Goal: Information Seeking & Learning: Compare options

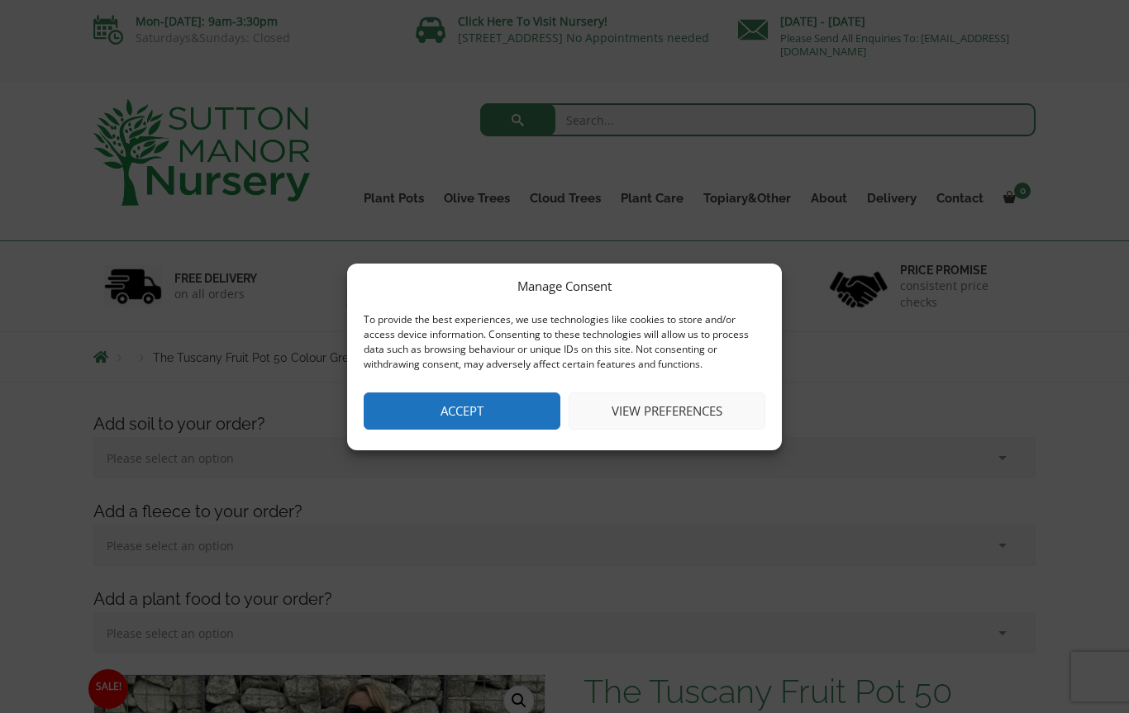
click at [498, 412] on button "Accept" at bounding box center [462, 411] width 197 height 37
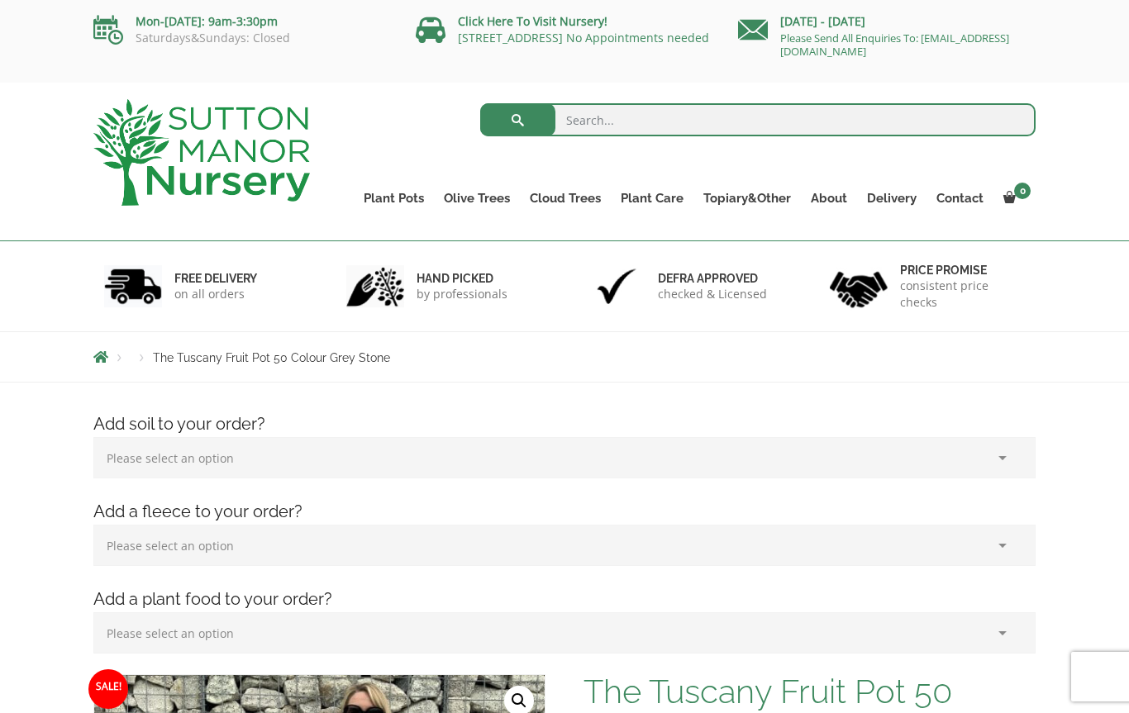
click at [0, 0] on link "Gnarled Olive Trees (Bella Range)" at bounding box center [0, 0] width 0 height 0
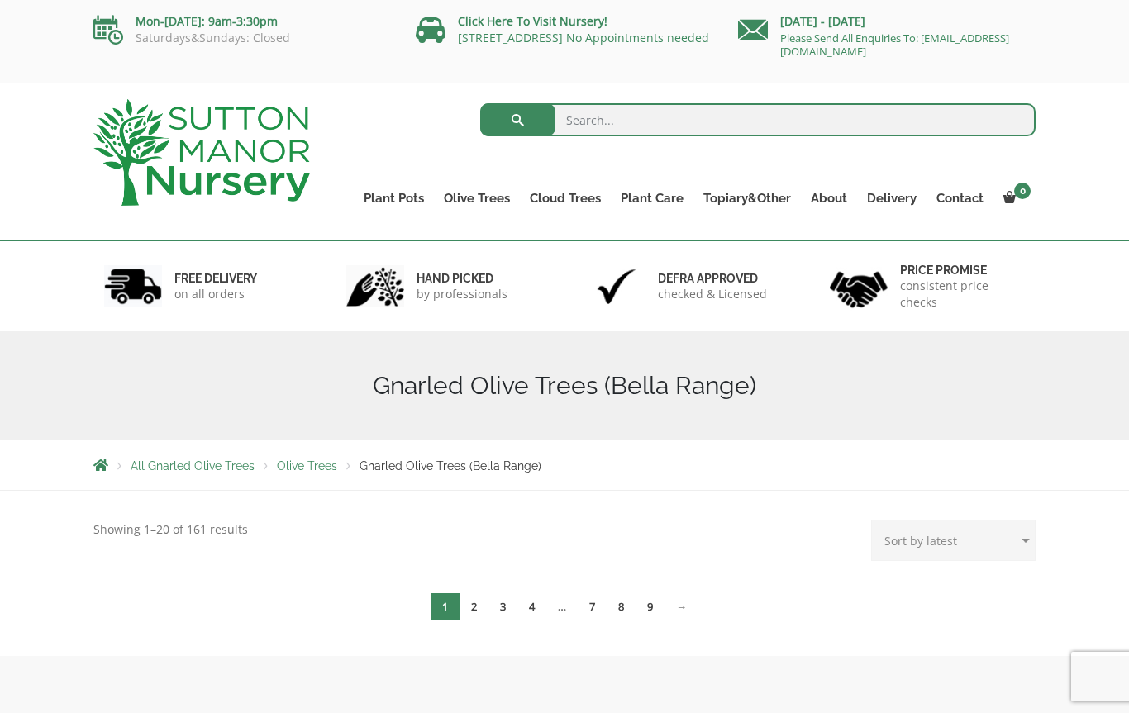
click at [0, 0] on link "Gnarled Olive Trees (Grande Range)" at bounding box center [0, 0] width 0 height 0
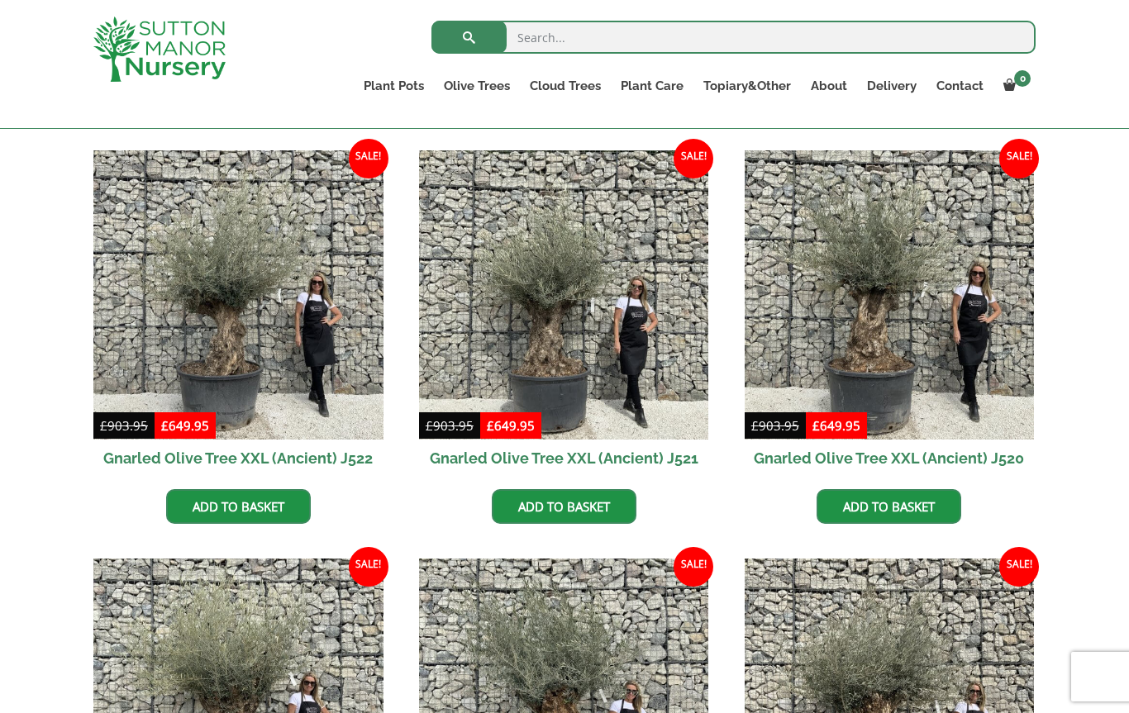
scroll to position [802, 0]
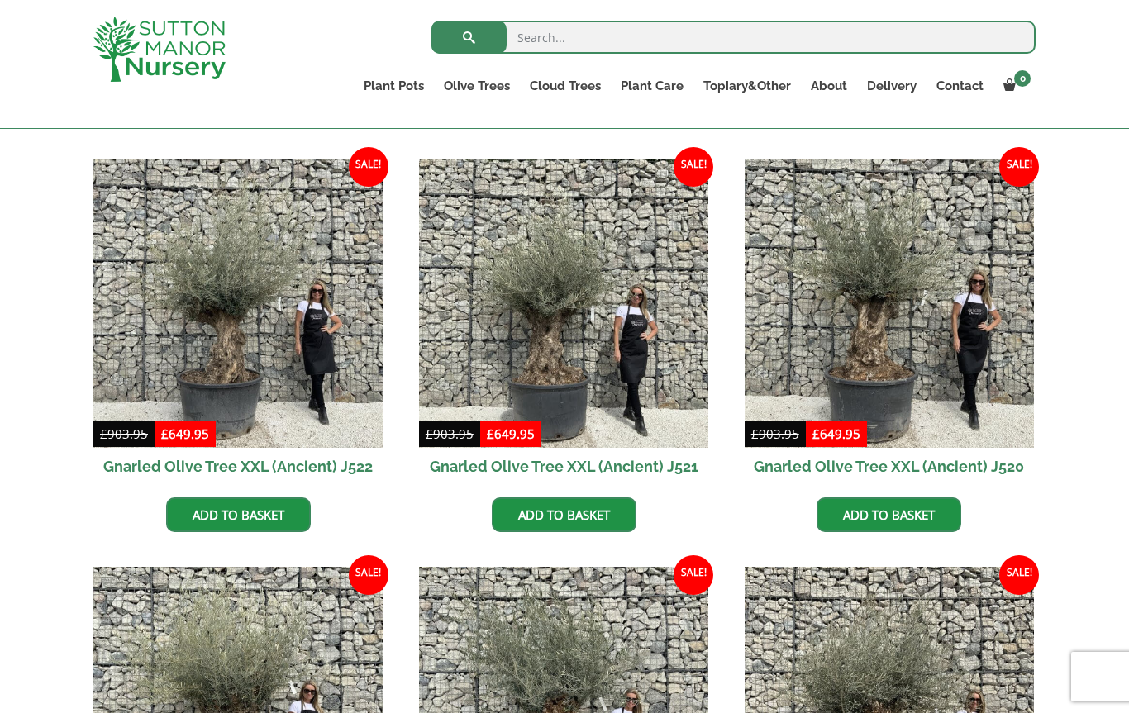
click at [0, 0] on link "Big Bell Pots" at bounding box center [0, 0] width 0 height 0
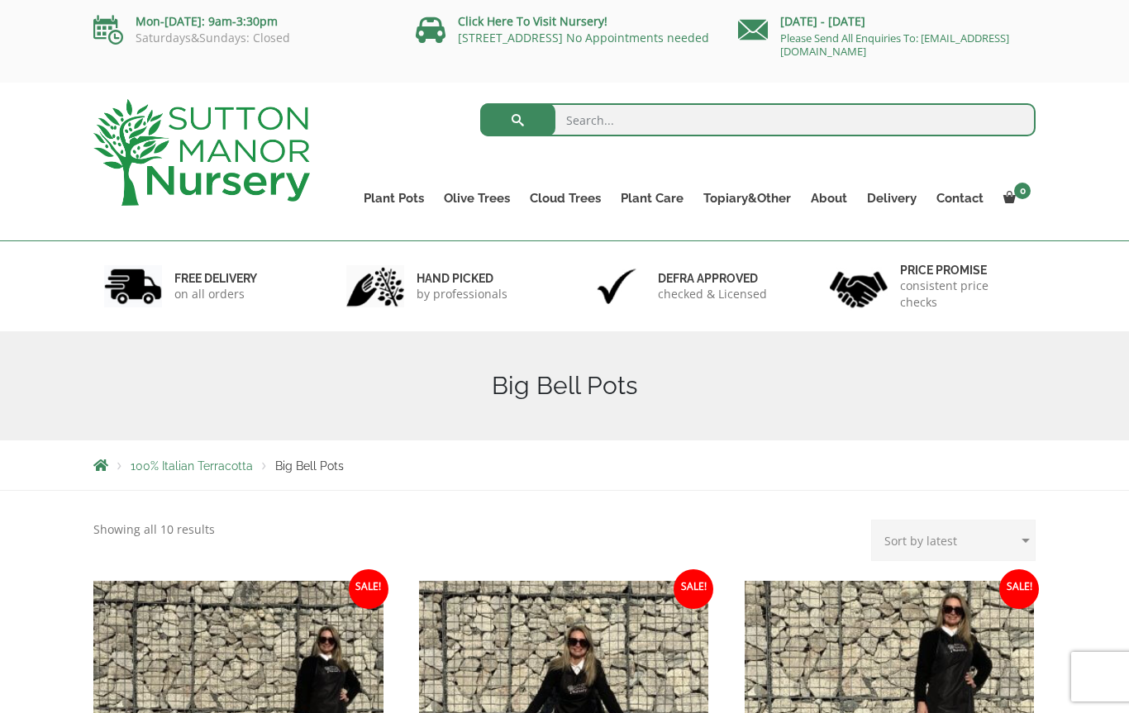
click at [0, 0] on link "The Old Stone Pots" at bounding box center [0, 0] width 0 height 0
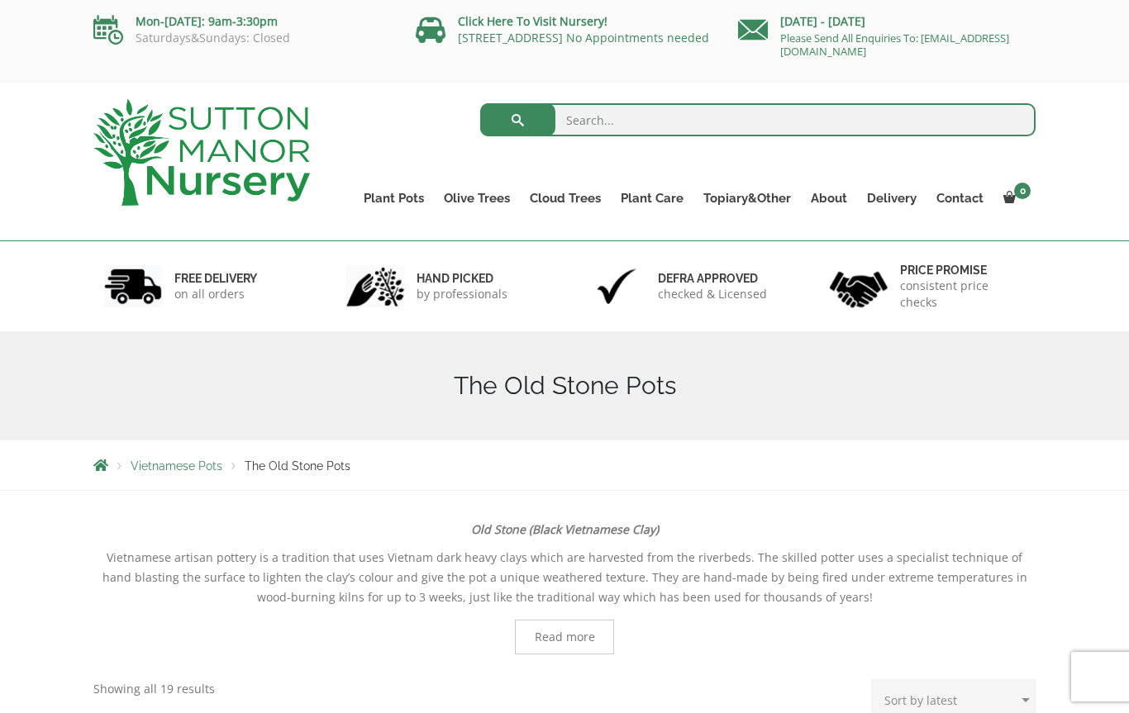
click at [0, 0] on link "The Iron Stone Pots" at bounding box center [0, 0] width 0 height 0
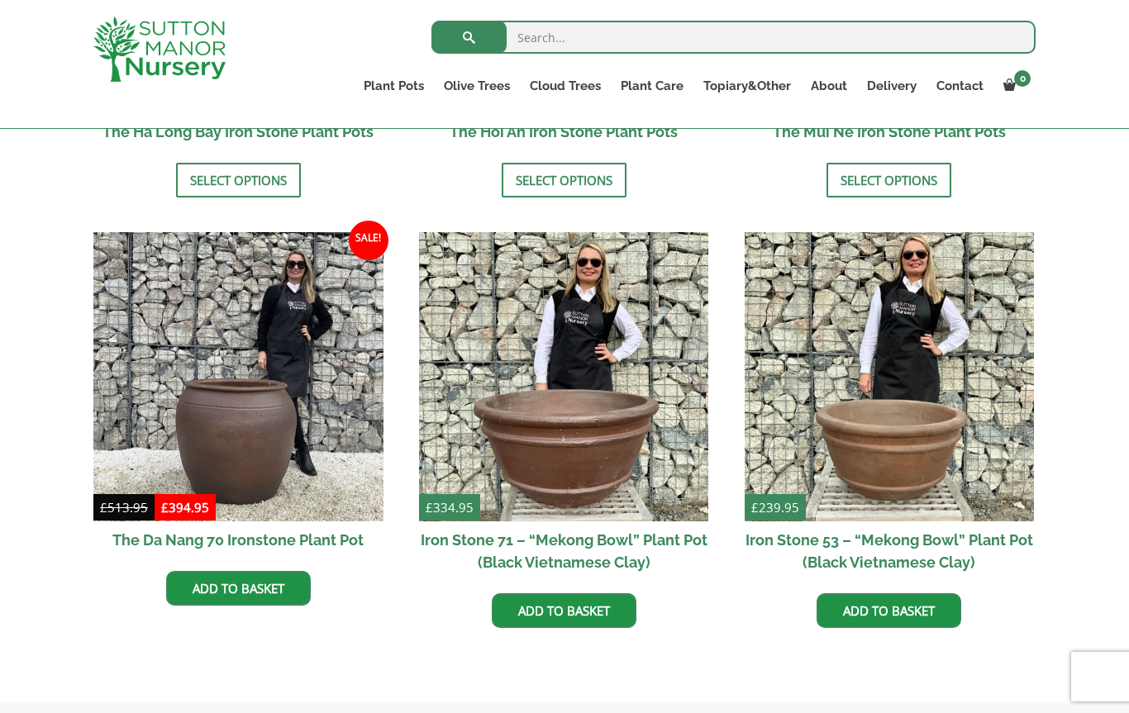
scroll to position [893, 0]
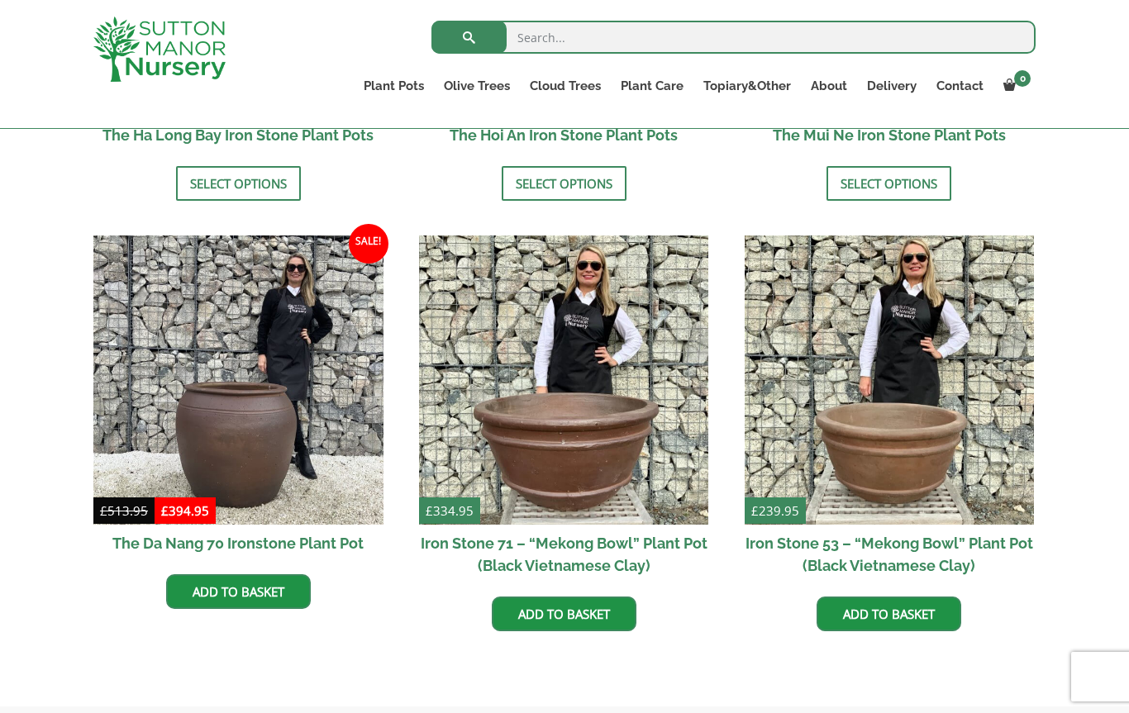
click at [269, 468] on img at bounding box center [238, 381] width 290 height 290
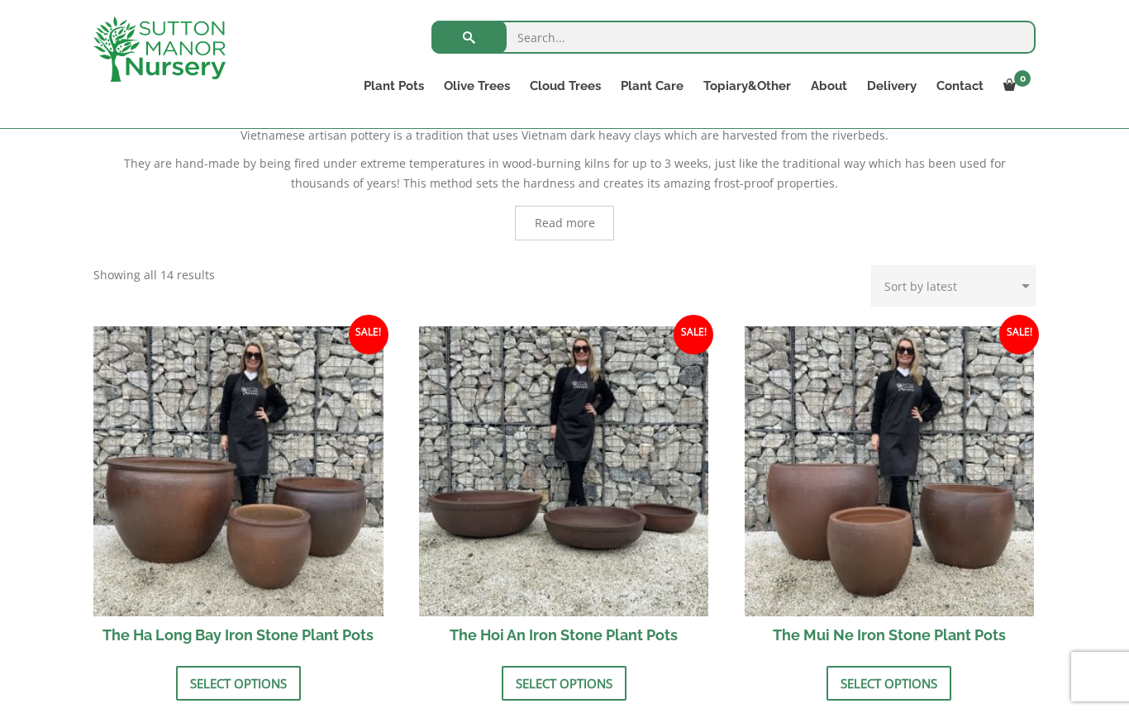
scroll to position [0, 0]
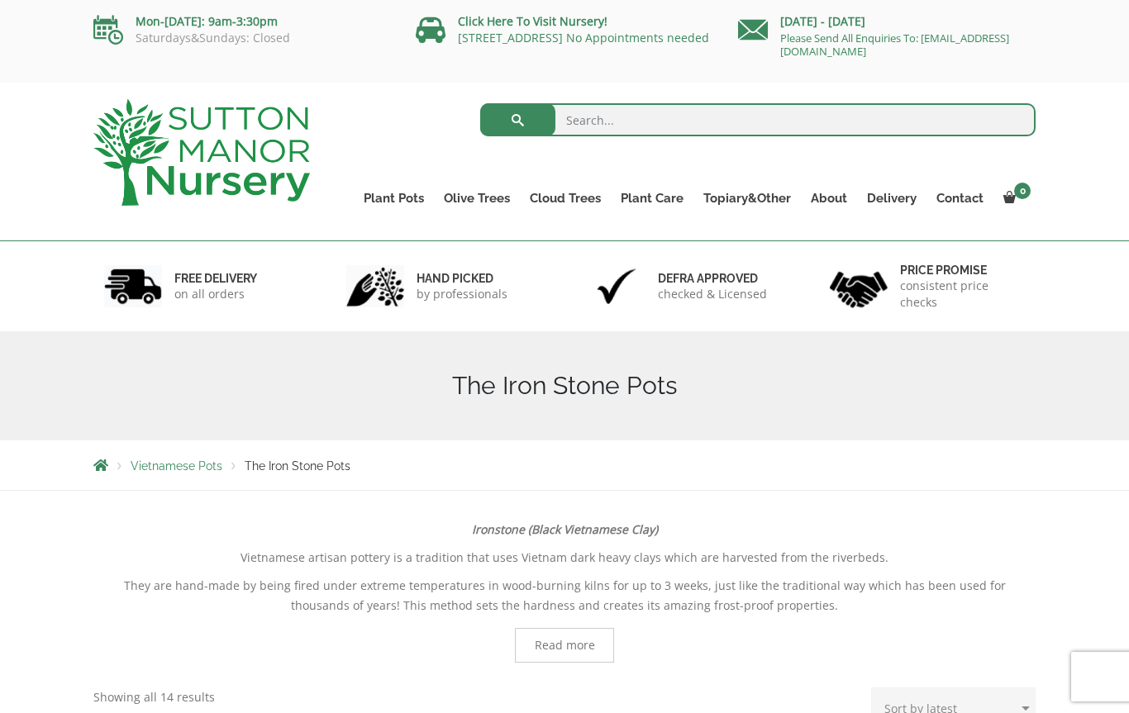
click at [0, 0] on link "Glazed Pots" at bounding box center [0, 0] width 0 height 0
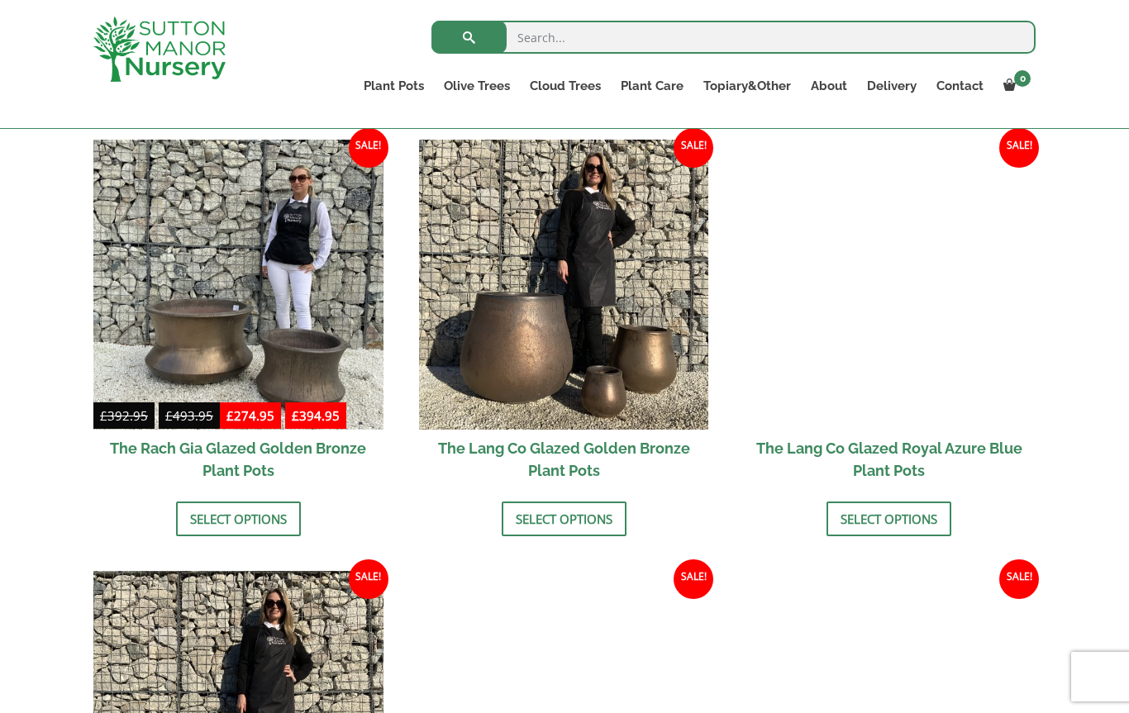
scroll to position [1263, 0]
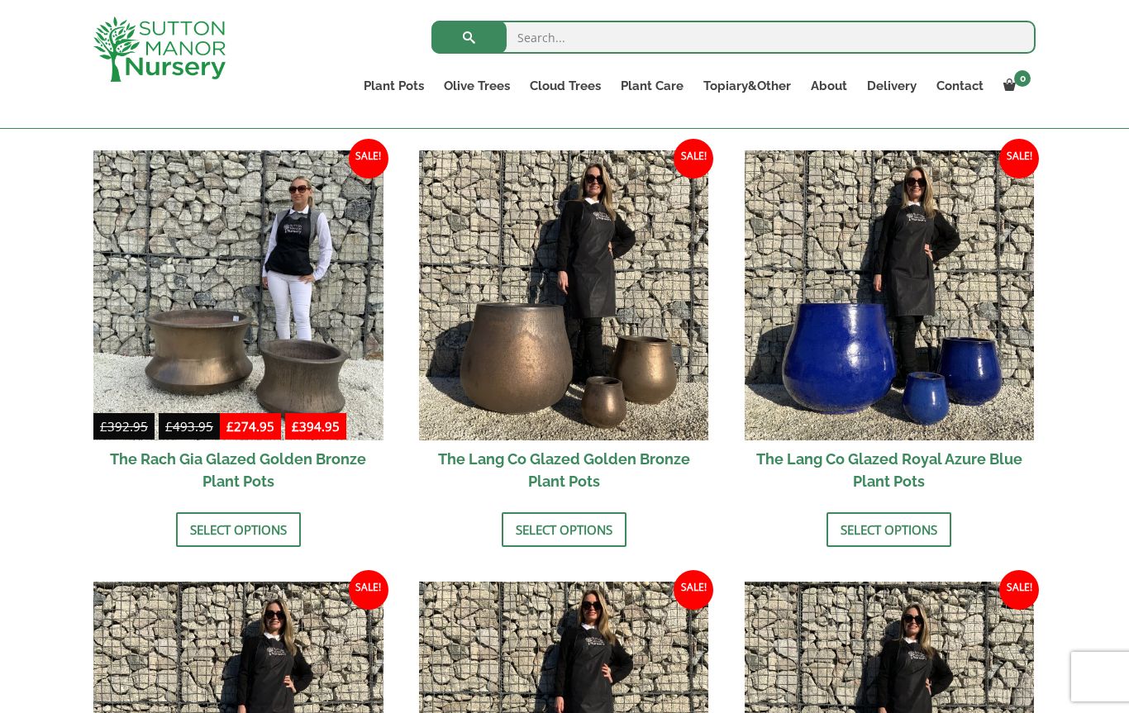
click at [0, 0] on link "Vietnamese Terracotta" at bounding box center [0, 0] width 0 height 0
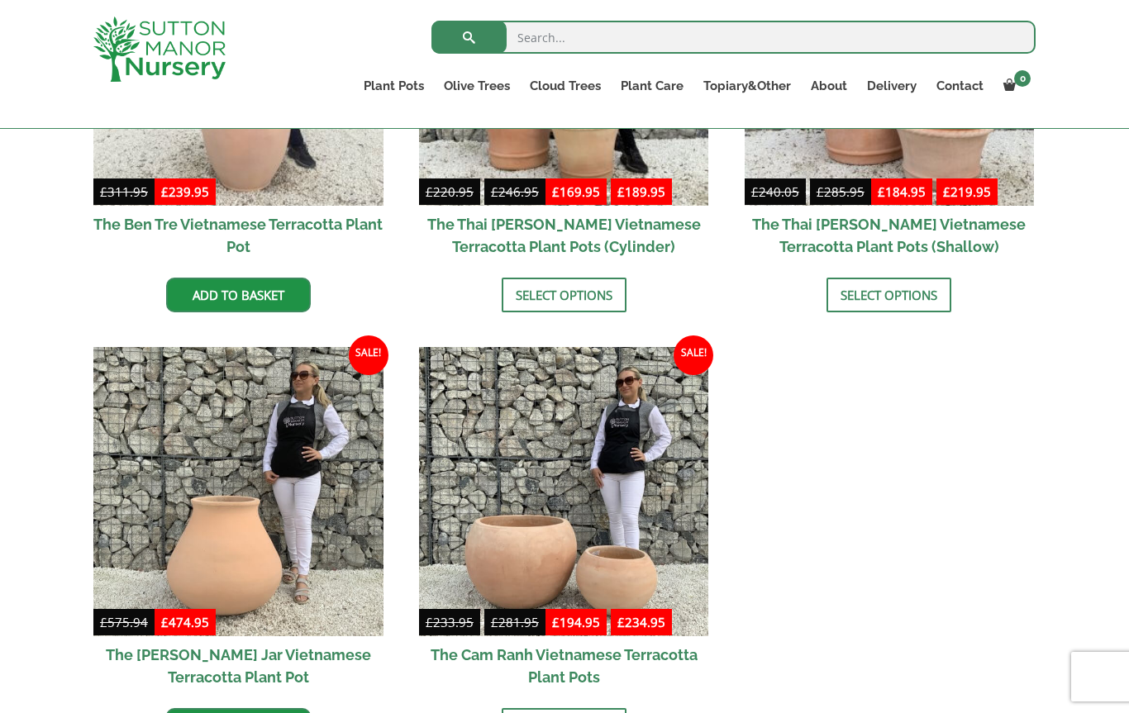
scroll to position [640, 0]
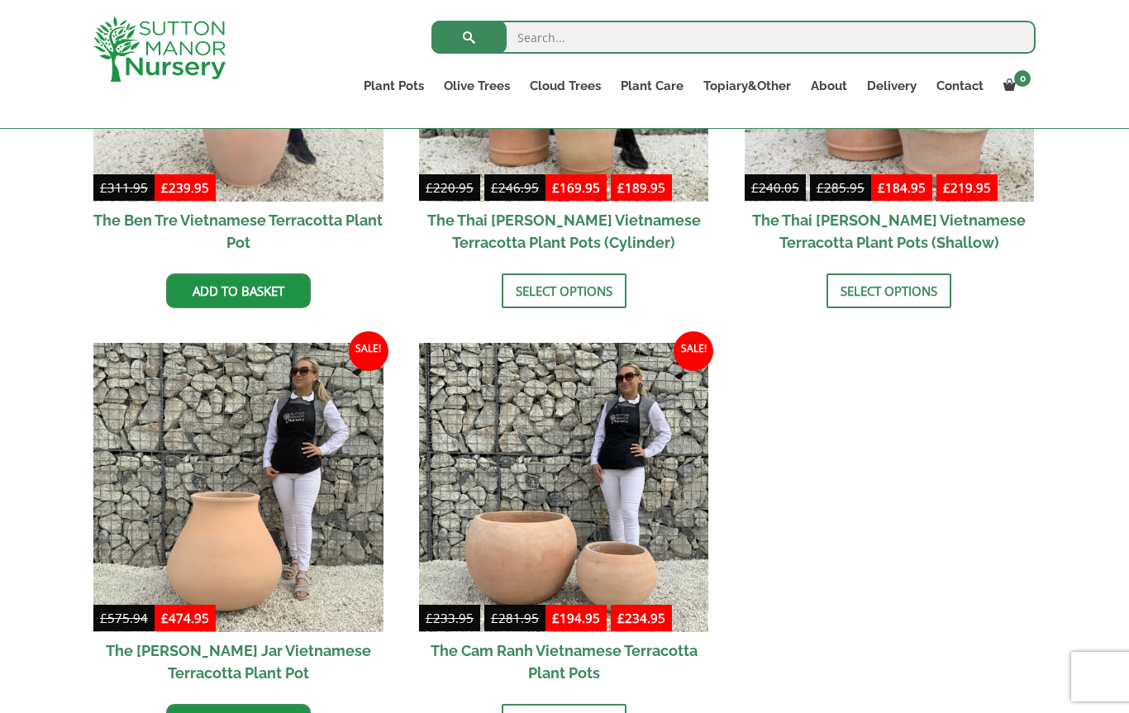
click at [243, 567] on img at bounding box center [238, 488] width 290 height 290
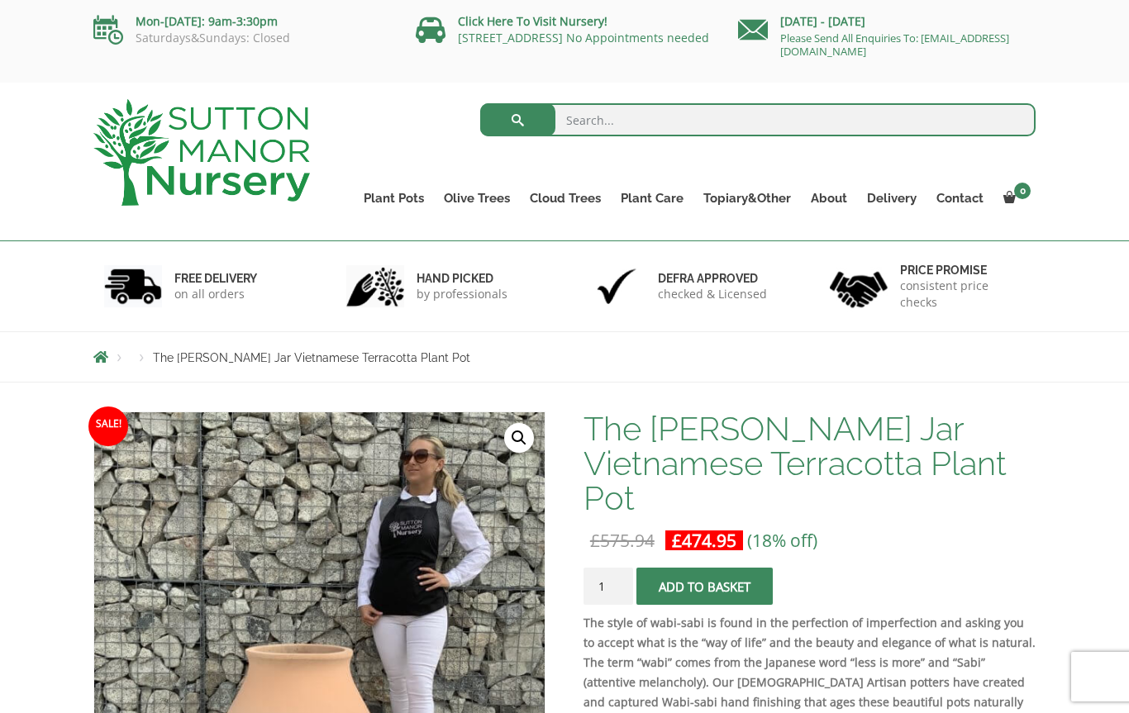
click at [0, 0] on link "Fibre Clay Pots" at bounding box center [0, 0] width 0 height 0
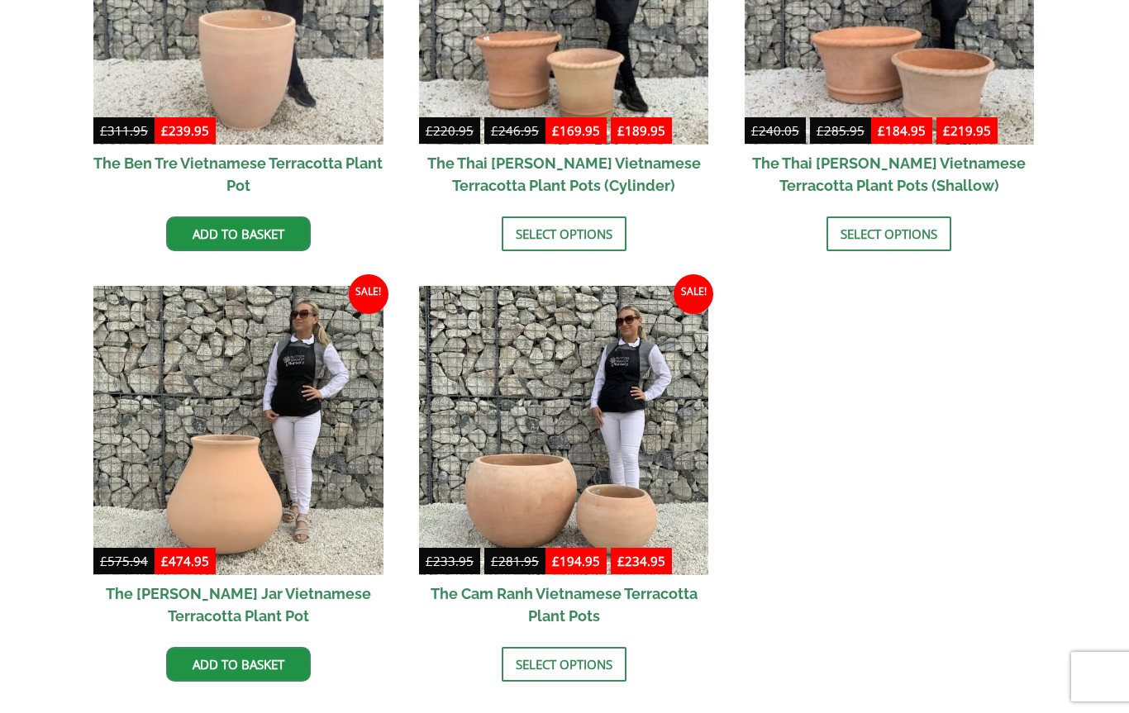
scroll to position [726, 0]
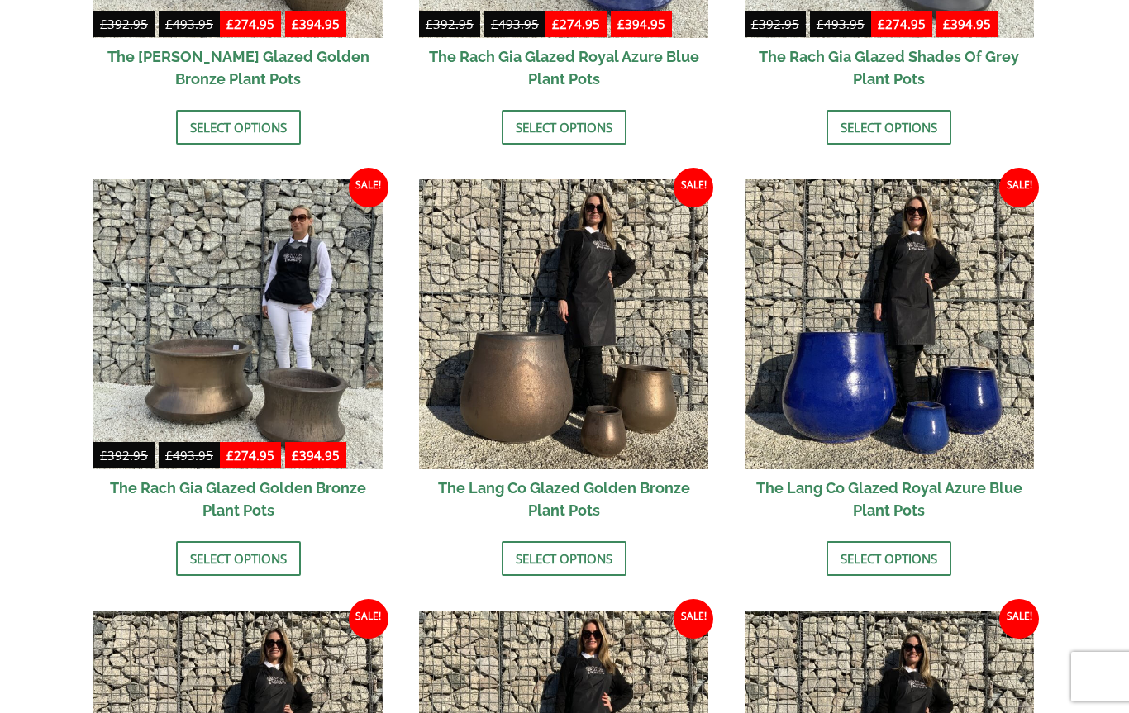
scroll to position [1263, 0]
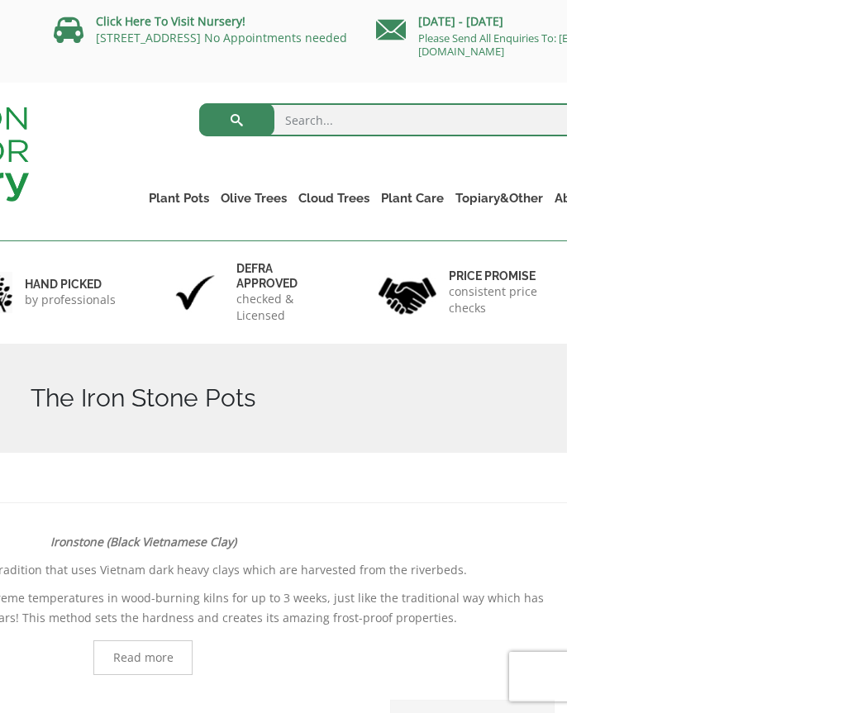
scroll to position [0, 281]
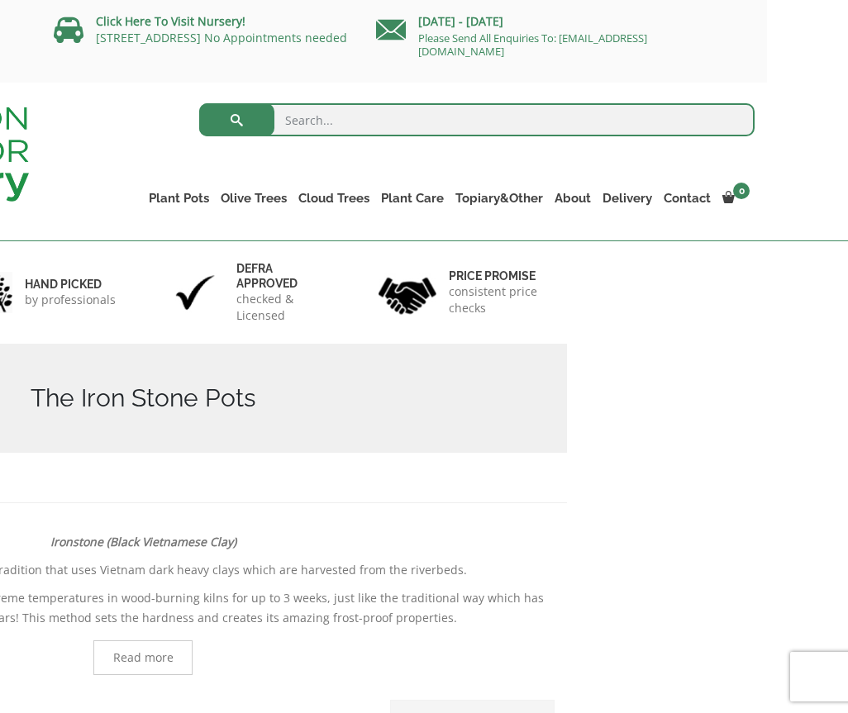
click at [128, 335] on div "hand picked by professionals" at bounding box center [37, 292] width 212 height 102
click at [84, 87] on div "Search for: Plant Pots Resin Bonded Pots The Amalfi Pots The Milan Pots The Cap…" at bounding box center [405, 162] width 726 height 158
click at [126, 331] on div "hand picked by professionals" at bounding box center [37, 292] width 212 height 102
click at [135, 334] on div "hand picked by professionals" at bounding box center [37, 292] width 212 height 102
click at [91, 129] on div "Search for:" at bounding box center [405, 124] width 701 height 50
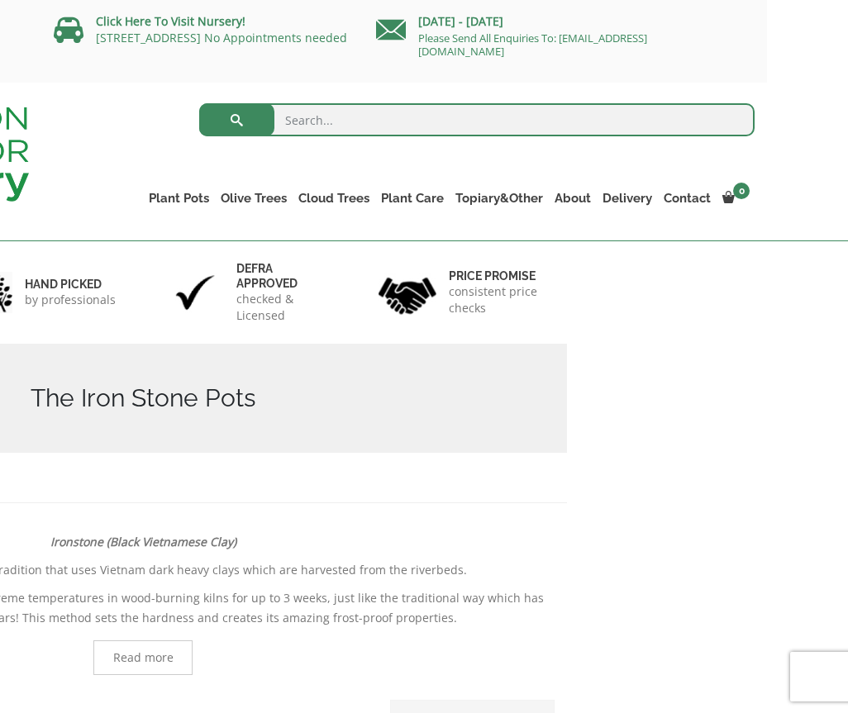
click at [88, 117] on div "Search for:" at bounding box center [405, 124] width 701 height 50
click at [87, 108] on div "Search for:" at bounding box center [405, 124] width 701 height 50
click at [82, 99] on div "Search for:" at bounding box center [405, 124] width 701 height 50
click at [88, 84] on div "Search for: Plant Pots Resin Bonded Pots The Amalfi Pots The Milan Pots The Cap…" at bounding box center [405, 162] width 726 height 158
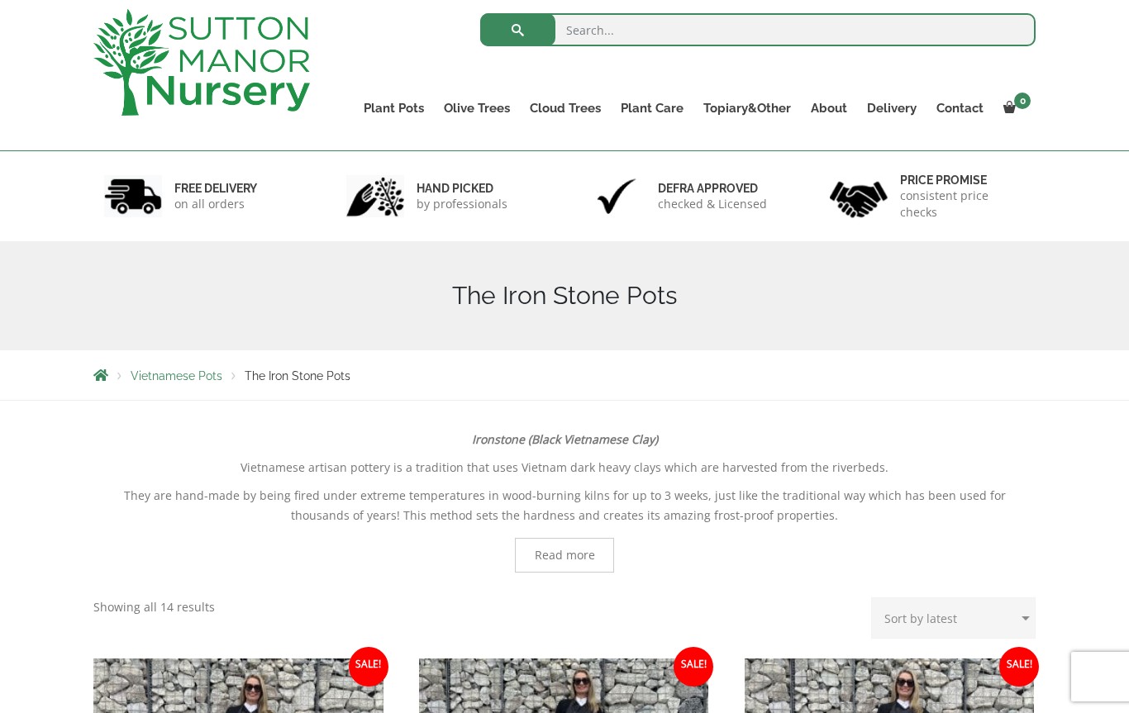
scroll to position [0, 0]
